Goal: Feedback & Contribution: Contribute content

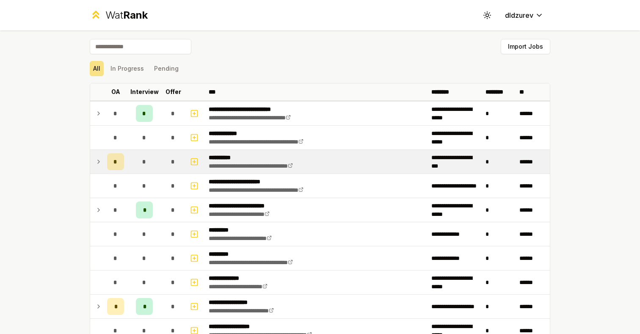
click at [127, 169] on td "*" at bounding box center [144, 162] width 34 height 24
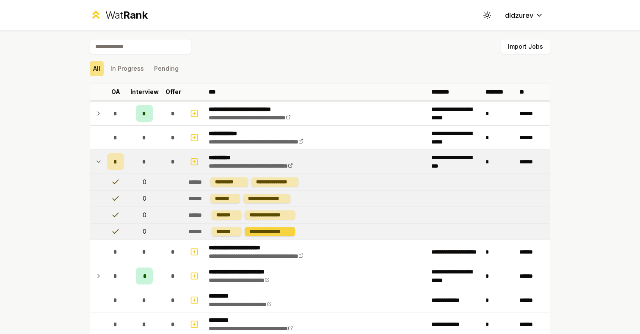
click at [282, 231] on div "**********" at bounding box center [270, 231] width 50 height 9
click at [319, 223] on td "**********" at bounding box center [367, 231] width 365 height 16
click at [131, 68] on button "In Progress" at bounding box center [127, 68] width 40 height 15
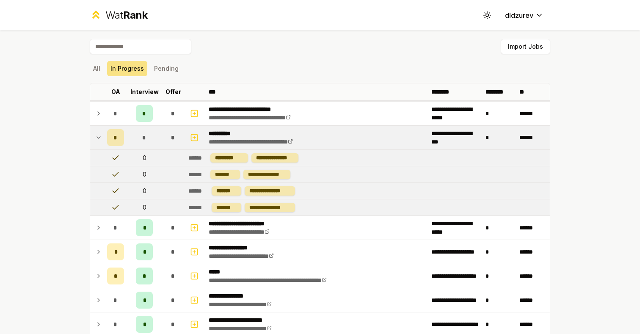
click at [116, 138] on span "*" at bounding box center [115, 137] width 4 height 8
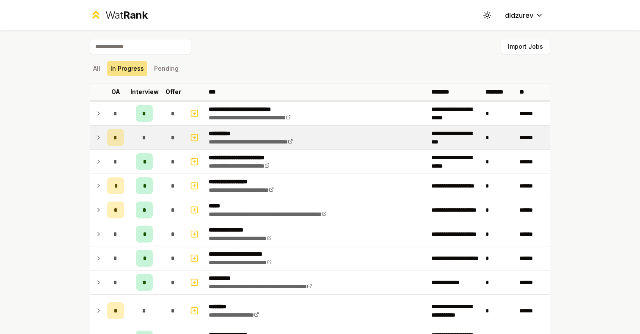
click at [116, 138] on span "*" at bounding box center [115, 137] width 4 height 8
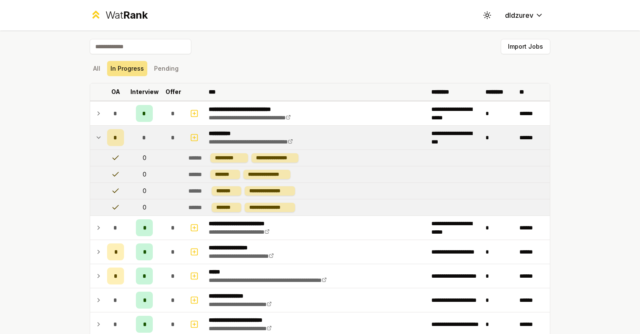
click at [116, 93] on p "OA" at bounding box center [115, 92] width 9 height 8
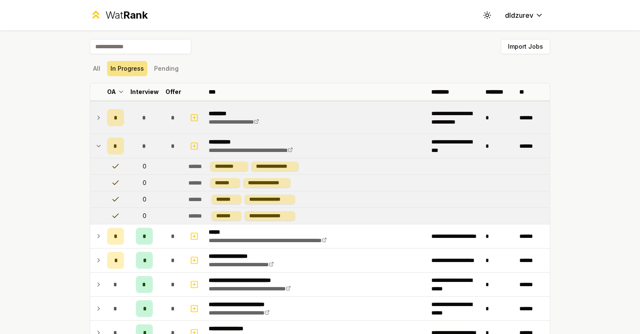
scroll to position [256, 0]
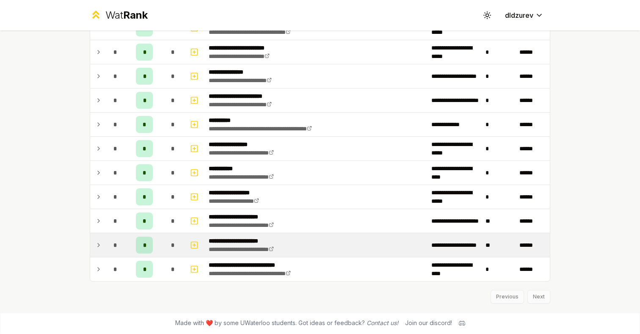
click at [349, 256] on td "**********" at bounding box center [316, 245] width 223 height 24
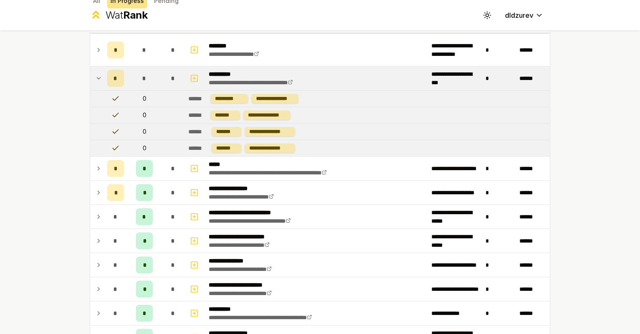
scroll to position [63, 0]
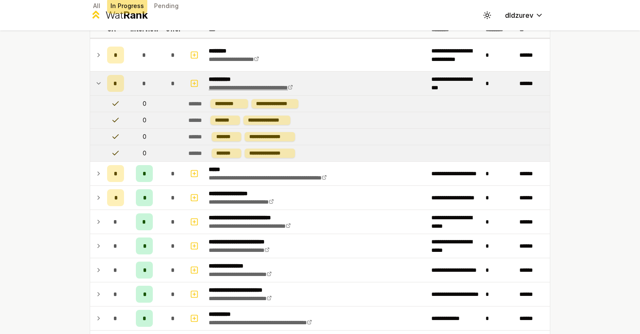
click at [293, 88] on link "**********" at bounding box center [251, 88] width 84 height 6
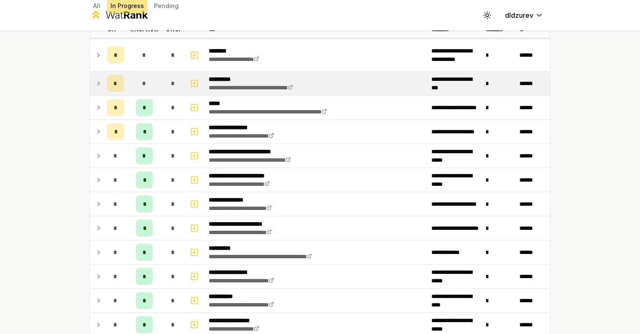
click at [492, 88] on td "*" at bounding box center [499, 84] width 34 height 24
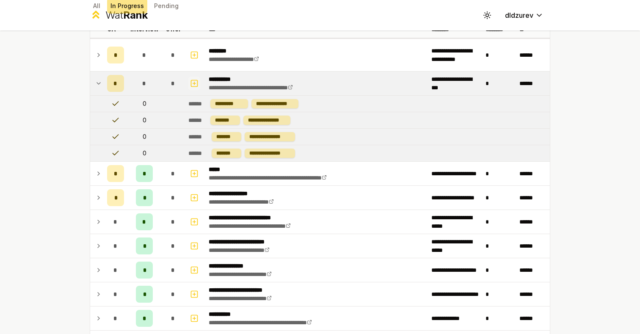
click at [197, 80] on rect "button" at bounding box center [194, 83] width 6 height 6
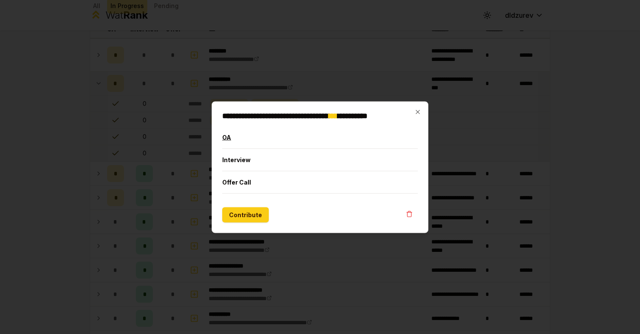
click at [246, 140] on button "OA" at bounding box center [319, 137] width 195 height 22
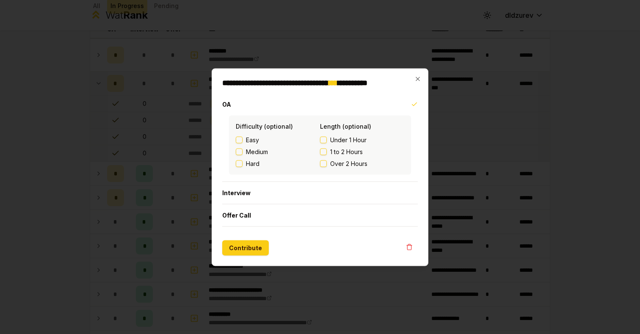
click at [248, 164] on span "Hard" at bounding box center [253, 163] width 14 height 8
click at [242, 164] on button "Hard" at bounding box center [239, 163] width 7 height 7
click at [343, 153] on span "1 to 2 Hours" at bounding box center [346, 151] width 33 height 8
click at [327, 153] on button "1 to 2 Hours" at bounding box center [323, 151] width 7 height 7
click at [259, 244] on button "Contribute" at bounding box center [245, 247] width 47 height 15
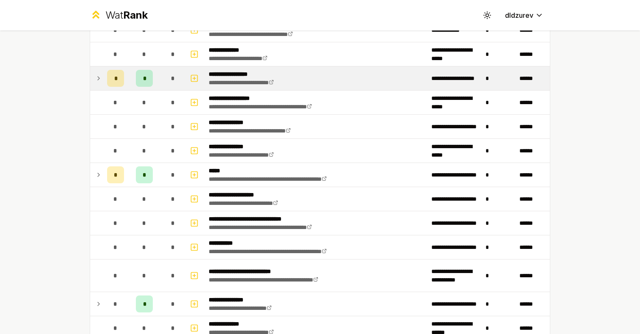
scroll to position [244, 0]
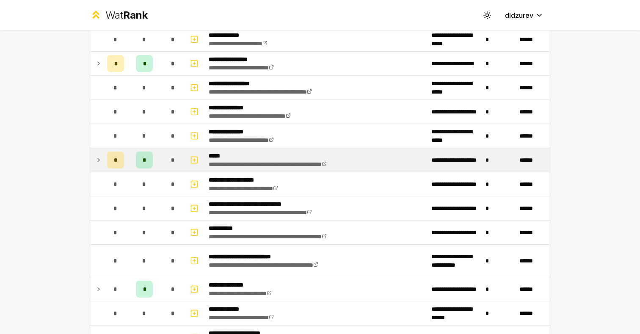
click at [135, 168] on td "*" at bounding box center [144, 160] width 34 height 24
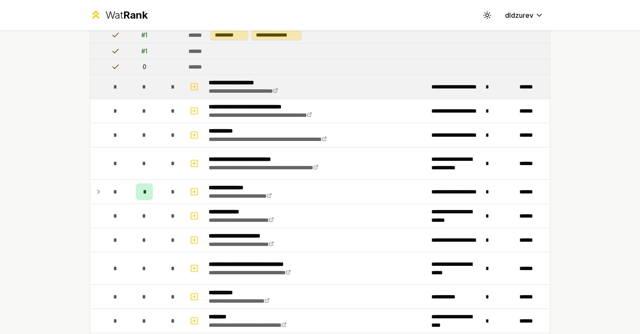
scroll to position [412, 0]
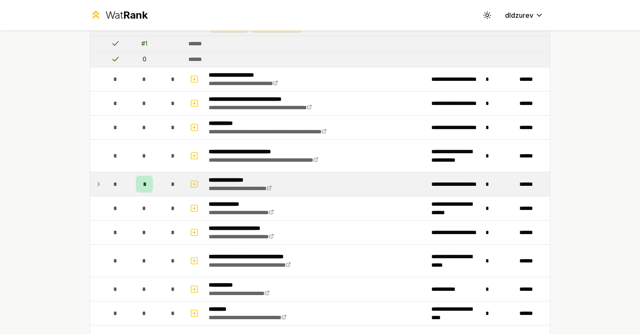
click at [152, 190] on div "*" at bounding box center [144, 184] width 17 height 17
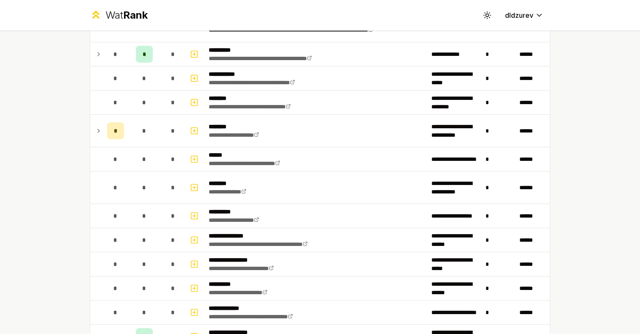
scroll to position [800, 0]
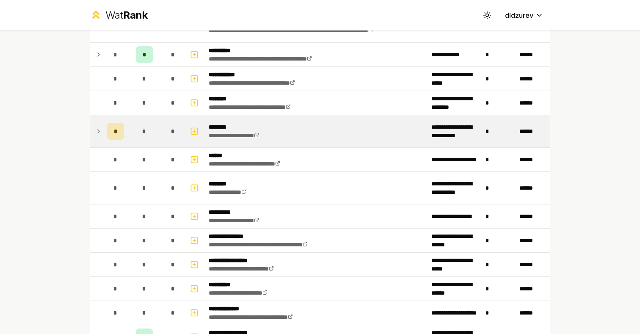
click at [154, 135] on td "*" at bounding box center [144, 131] width 34 height 32
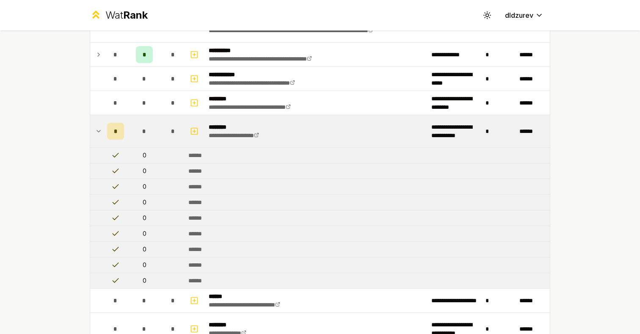
scroll to position [806, 0]
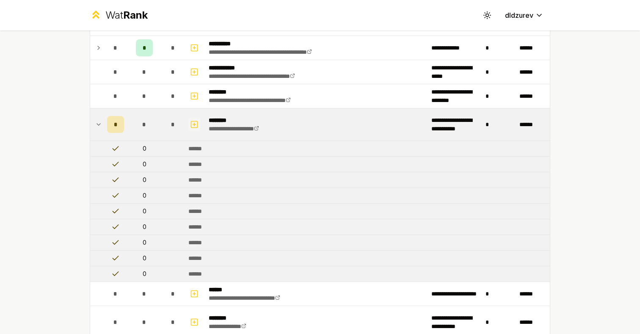
click at [194, 125] on icon "button" at bounding box center [194, 124] width 0 height 3
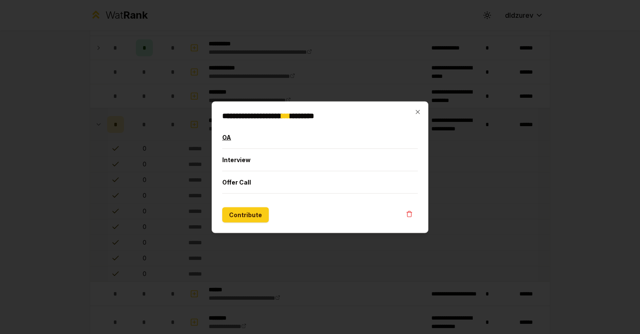
click at [244, 140] on button "OA" at bounding box center [319, 137] width 195 height 22
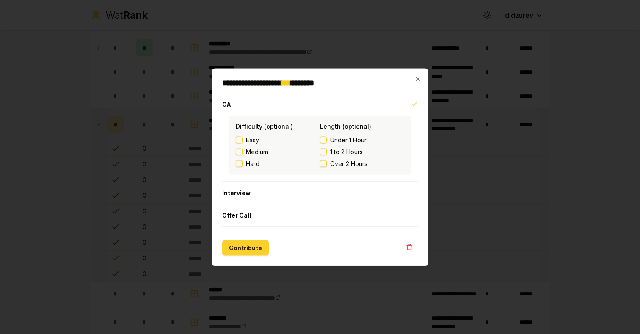
click at [244, 255] on button "Contribute" at bounding box center [245, 247] width 47 height 15
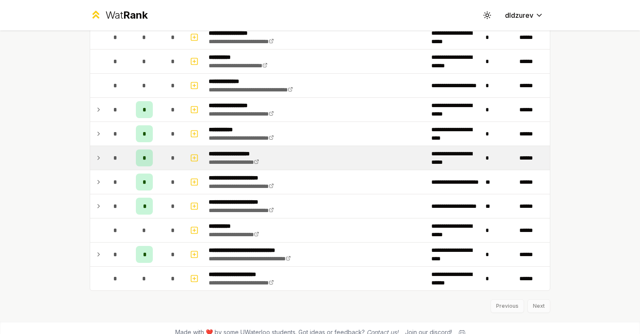
scroll to position [957, 0]
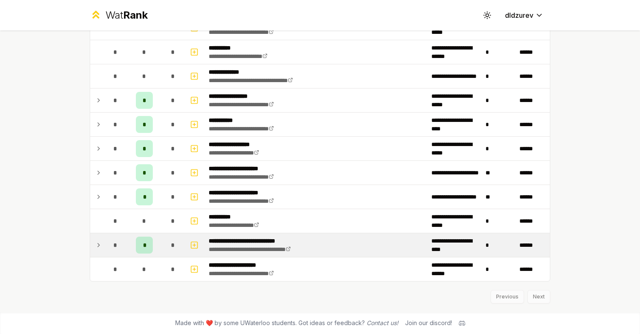
click at [155, 251] on td "*" at bounding box center [144, 245] width 34 height 24
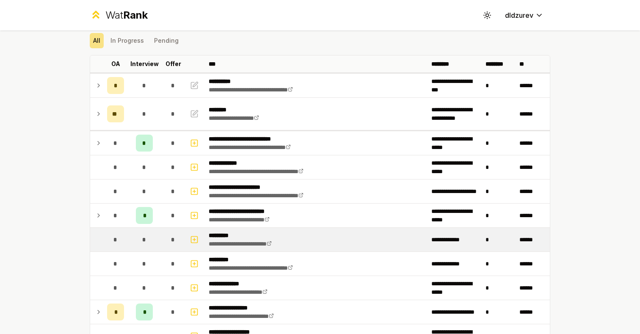
scroll to position [0, 0]
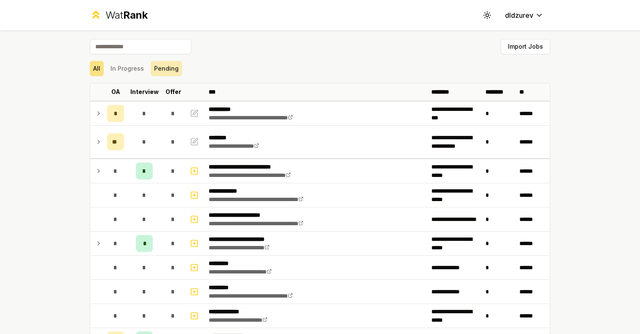
click at [165, 73] on button "Pending" at bounding box center [166, 68] width 31 height 15
